Goal: Information Seeking & Learning: Learn about a topic

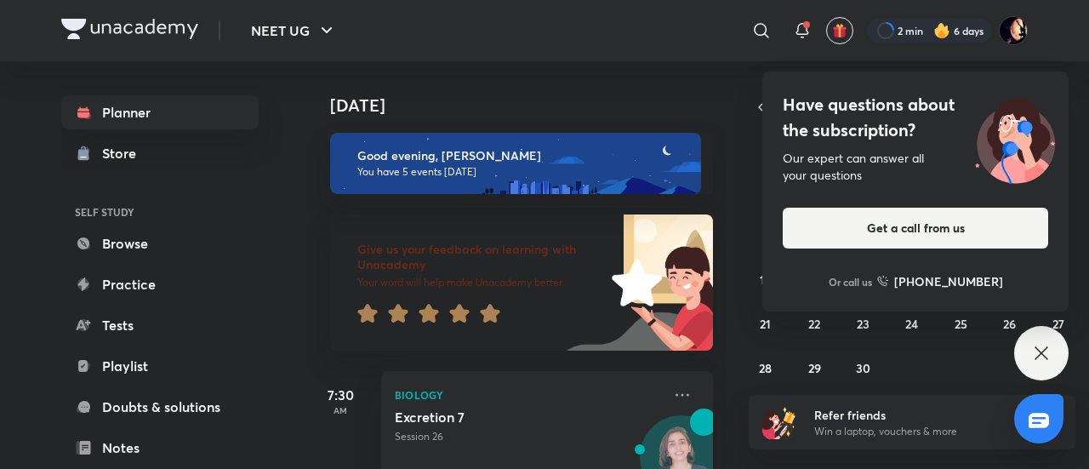
scroll to position [699, 0]
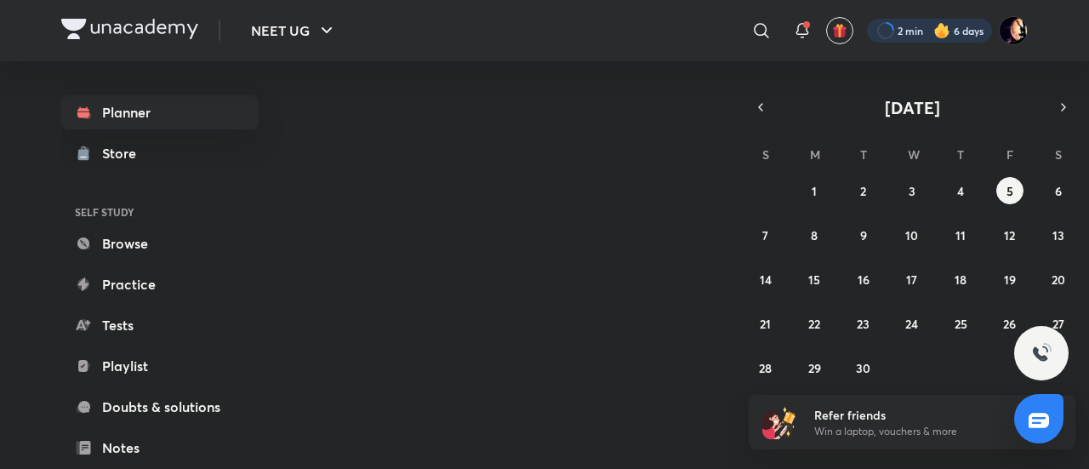
click at [957, 28] on div at bounding box center [929, 31] width 125 height 24
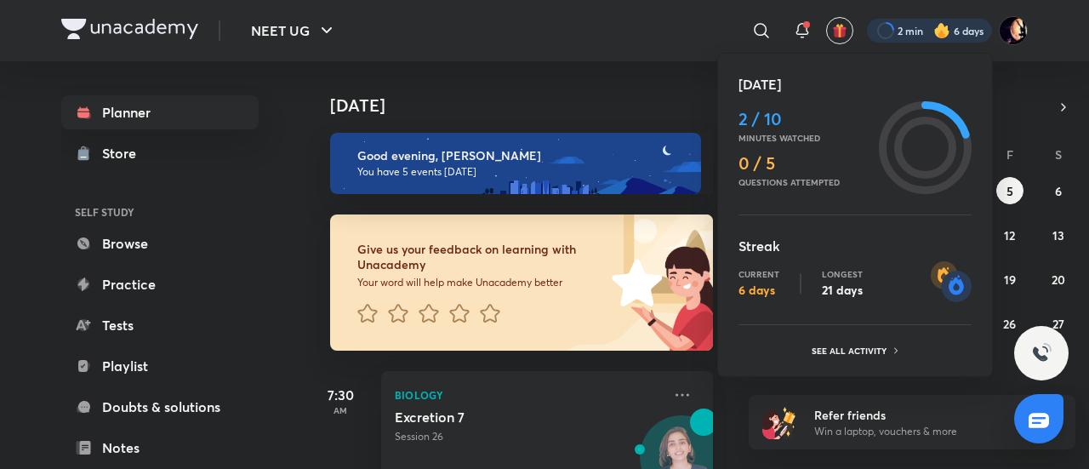
click at [398, 38] on div at bounding box center [544, 234] width 1089 height 469
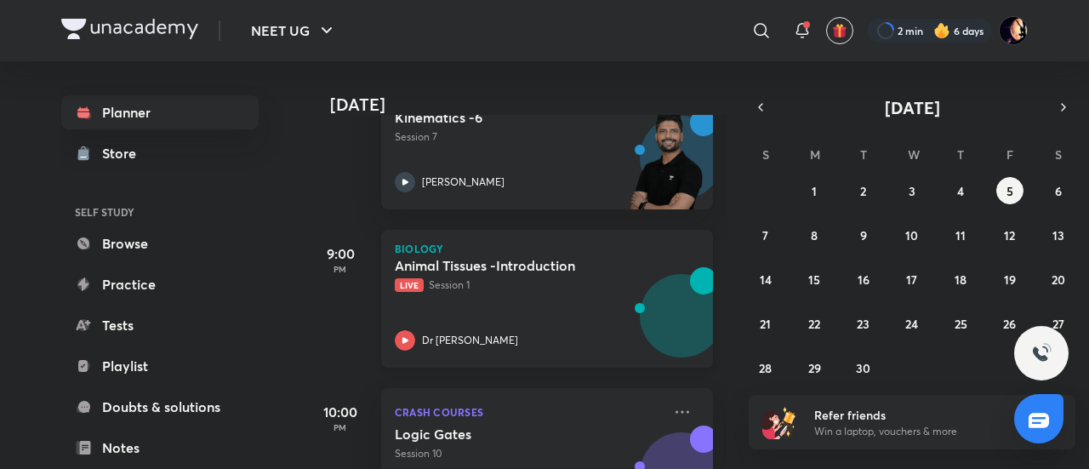
scroll to position [618, 0]
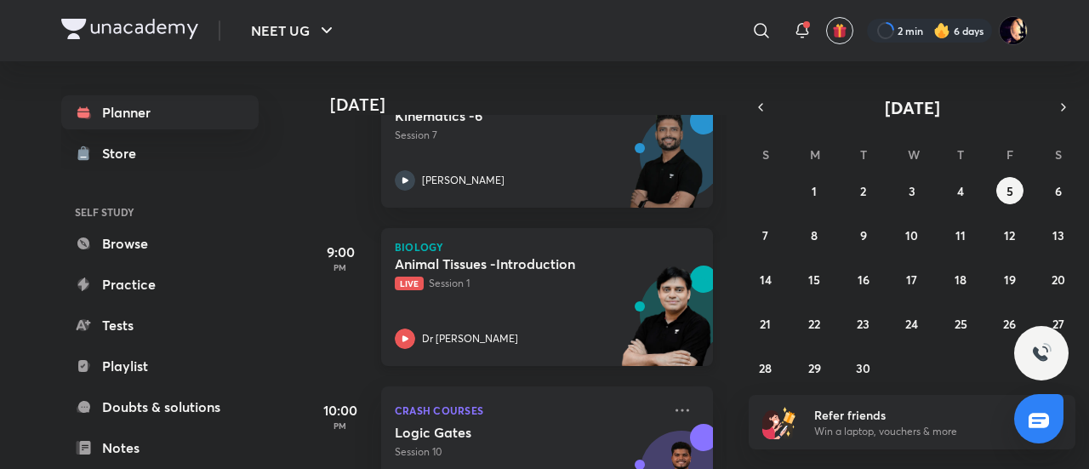
click at [463, 342] on p "Dr [PERSON_NAME]" at bounding box center [470, 338] width 96 height 15
click at [424, 312] on div "Animal Tissues -Introduction Live Session 1 Dr Amit Gupta" at bounding box center [528, 302] width 267 height 94
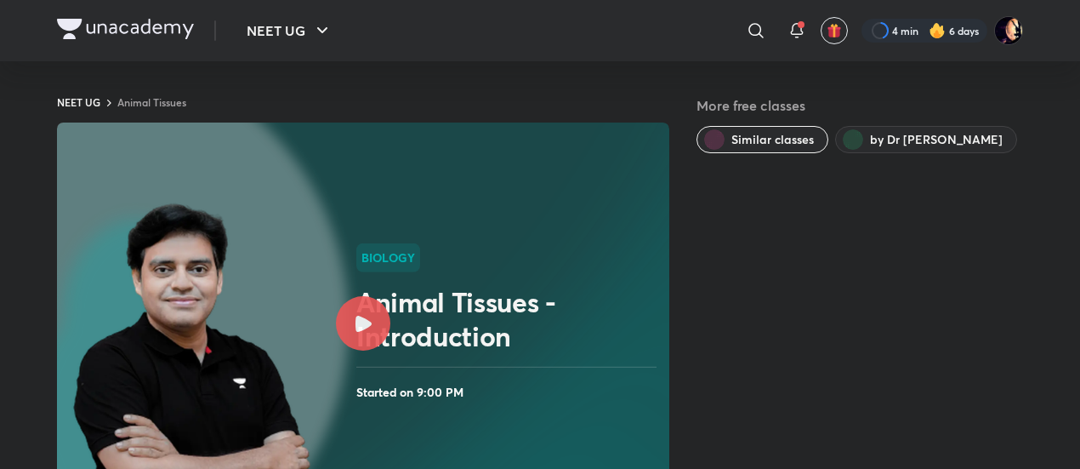
click at [398, 312] on h2 "Animal Tissues -Introduction" at bounding box center [509, 319] width 306 height 68
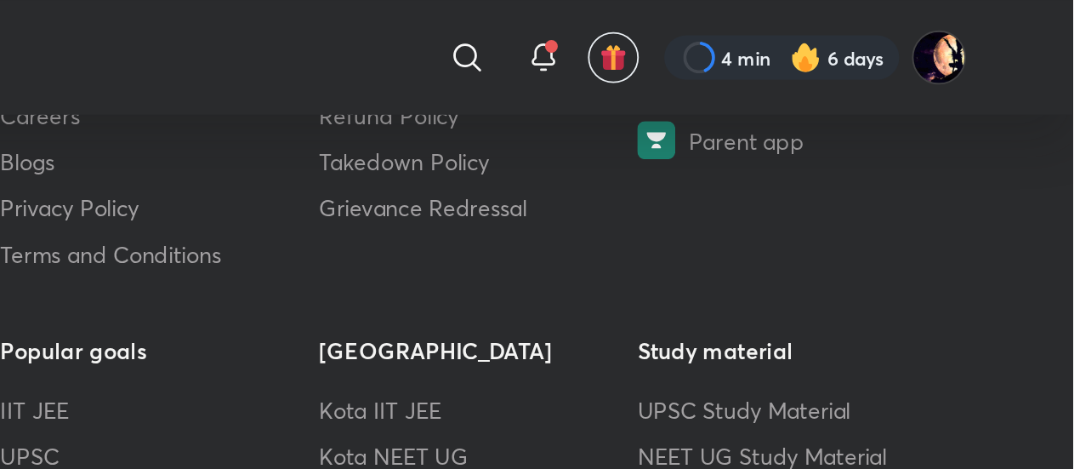
scroll to position [1162, 0]
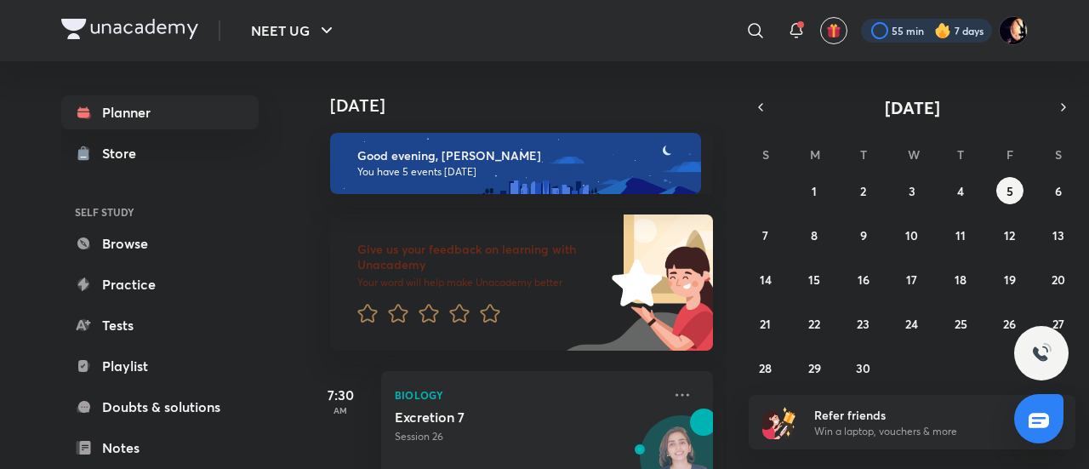
click at [895, 28] on div at bounding box center [926, 31] width 131 height 24
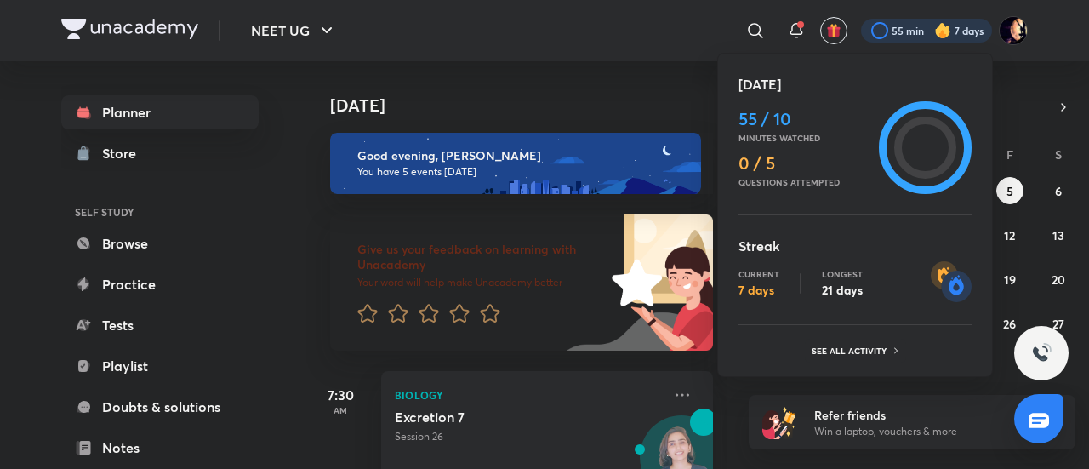
click at [325, 74] on div at bounding box center [544, 234] width 1089 height 469
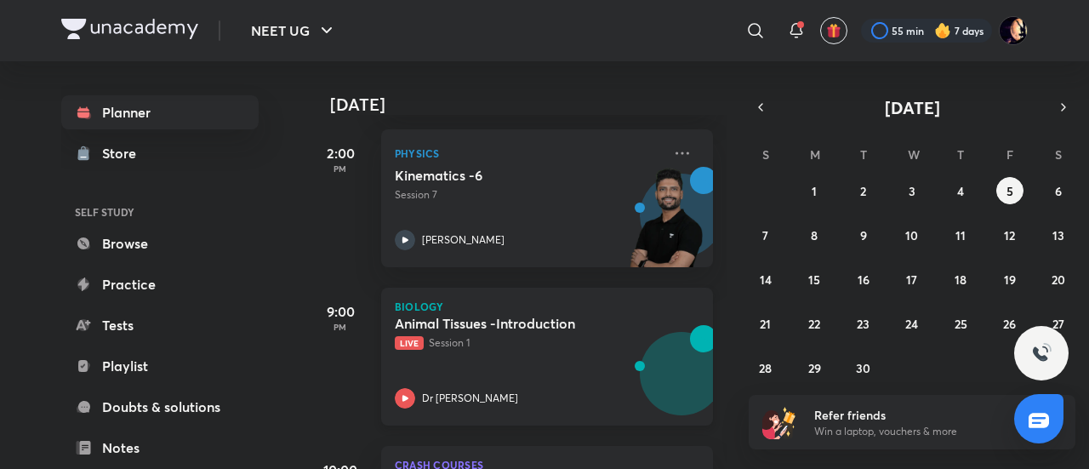
scroll to position [699, 0]
